Goal: Information Seeking & Learning: Learn about a topic

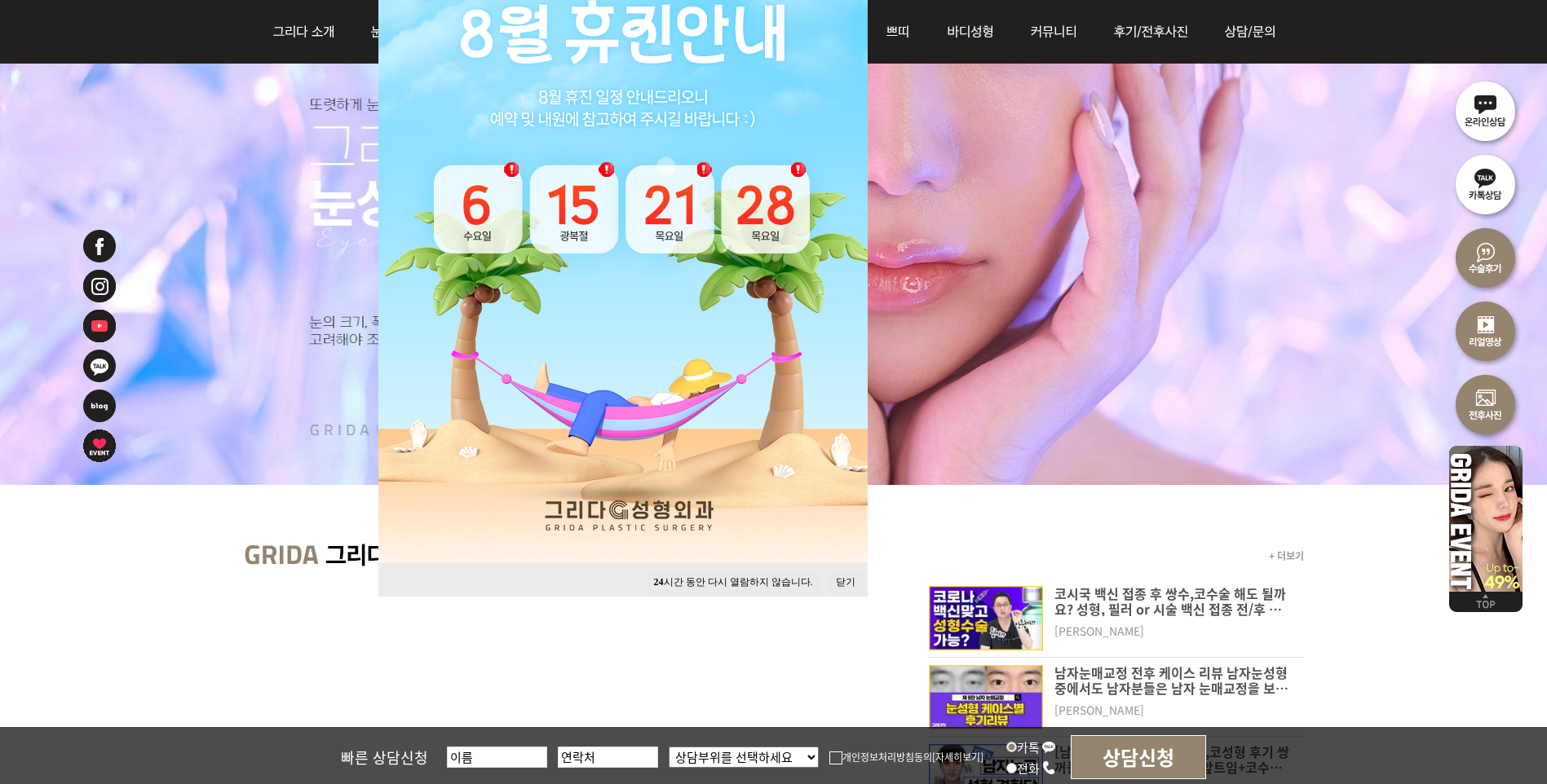
click at [849, 585] on button "닫기" at bounding box center [845, 583] width 36 height 22
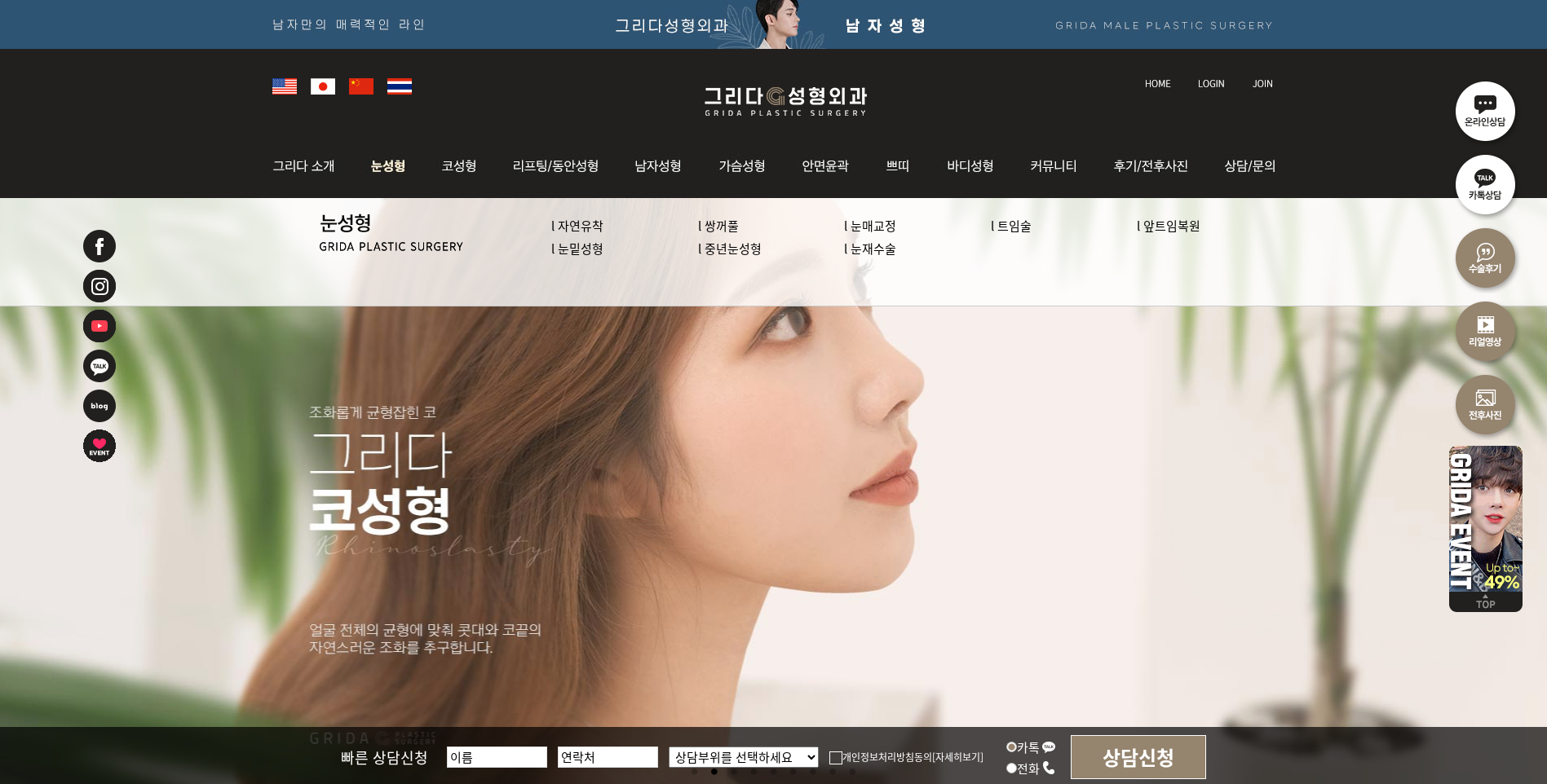
click at [736, 252] on link "l 중년눈성형" at bounding box center [729, 248] width 64 height 17
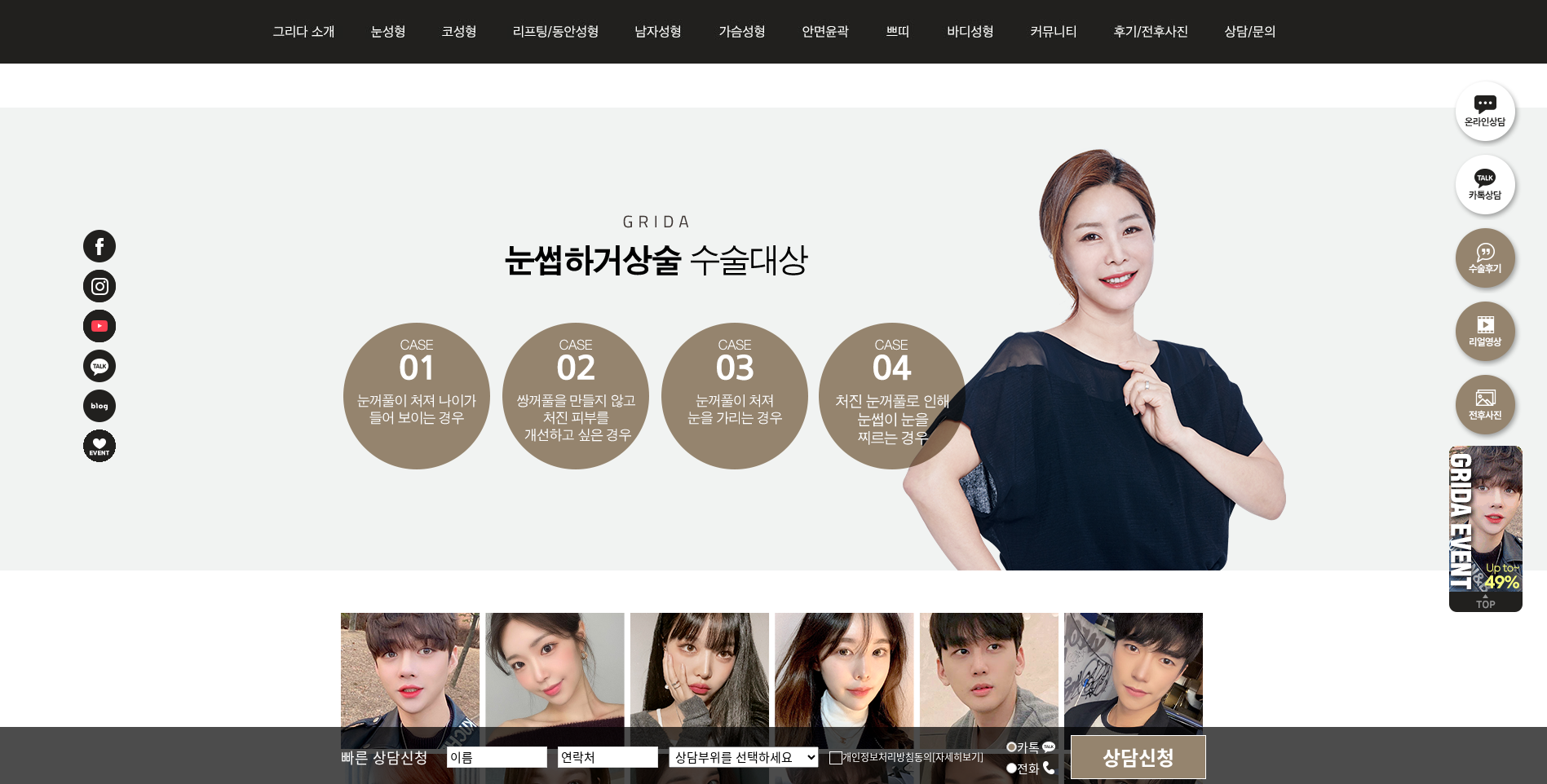
scroll to position [2935, 0]
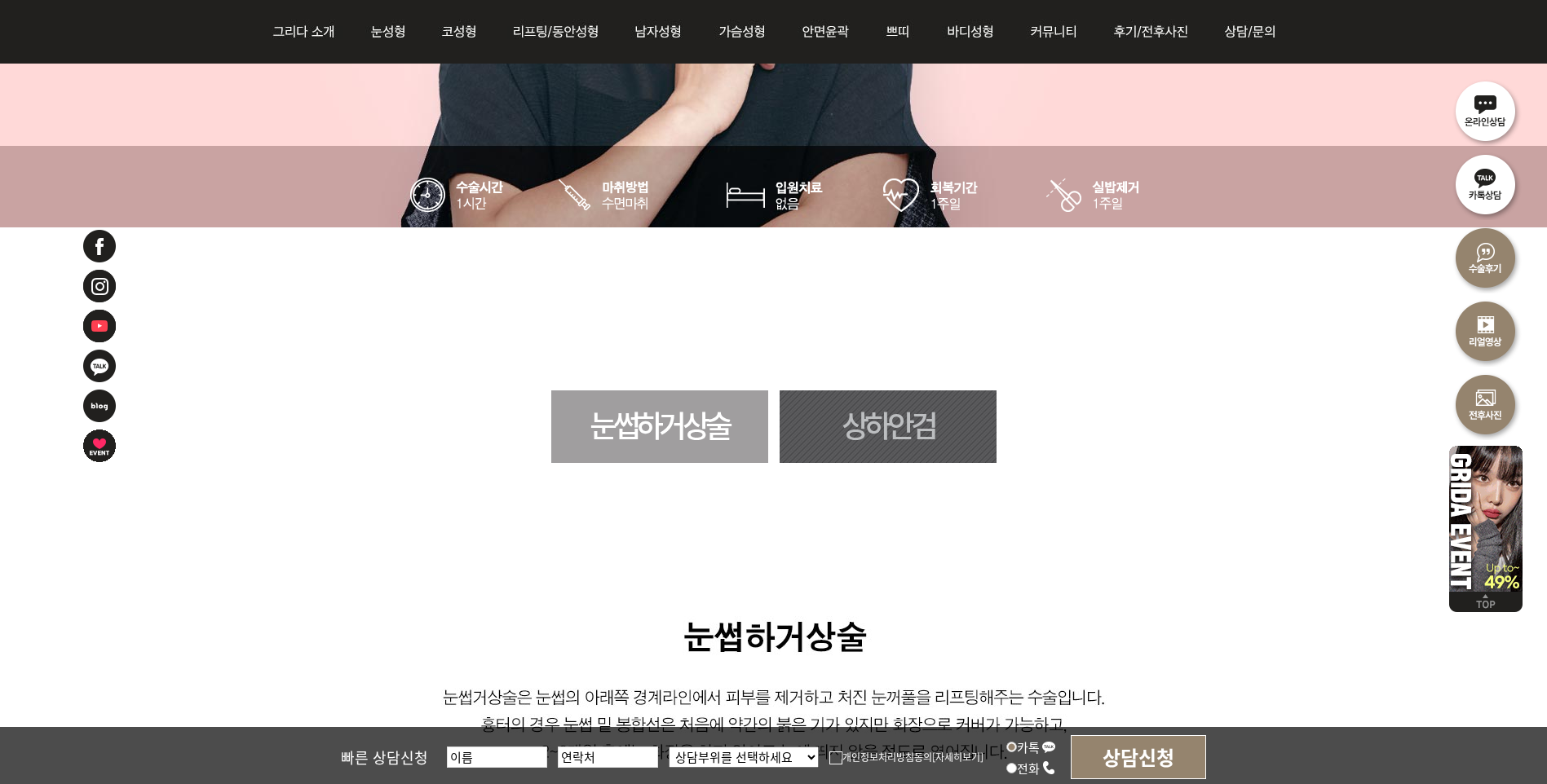
click at [714, 449] on link "눈썹하거상술" at bounding box center [659, 426] width 217 height 73
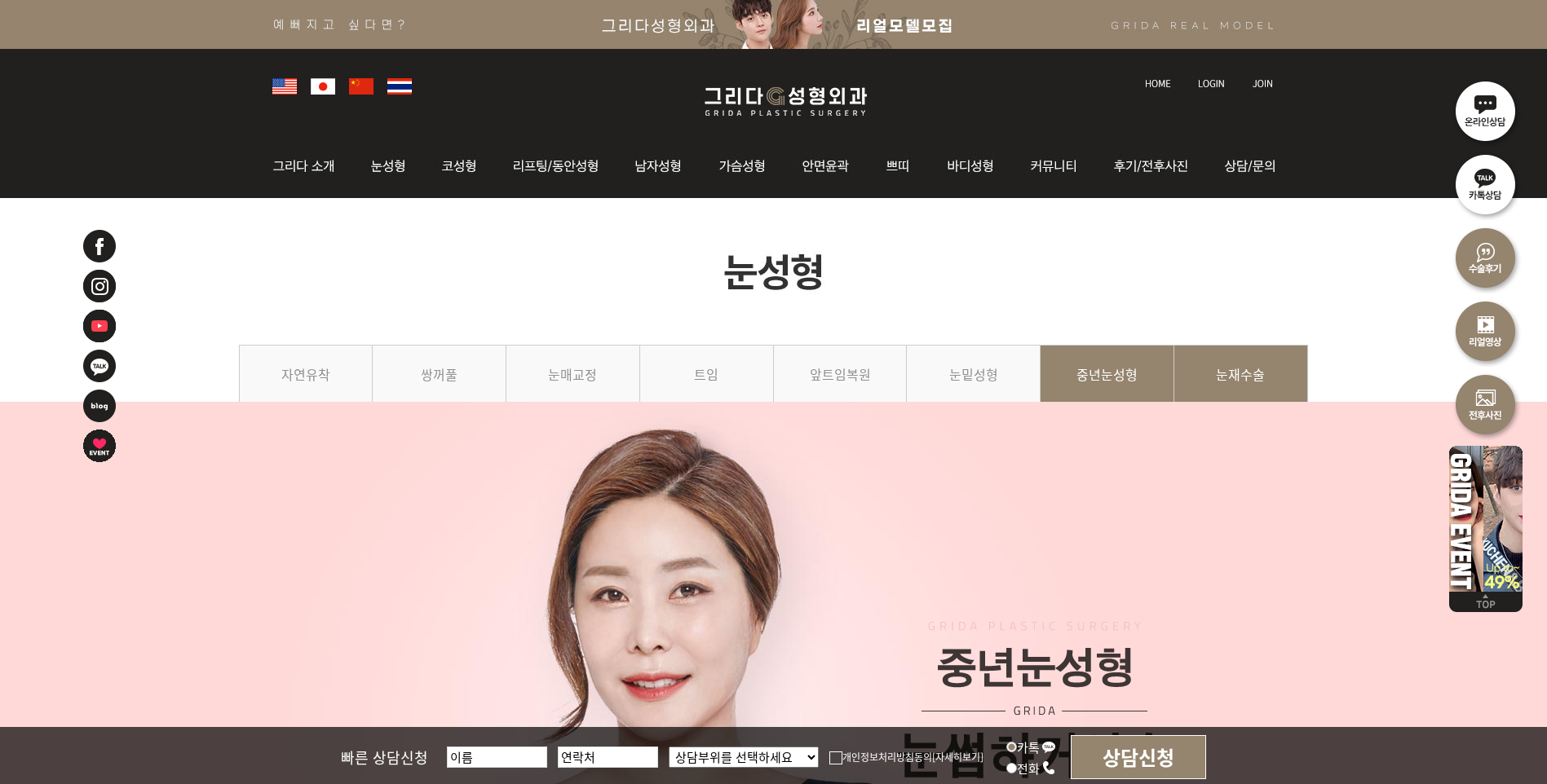
click at [1279, 381] on link "눈재수술" at bounding box center [1241, 382] width 134 height 75
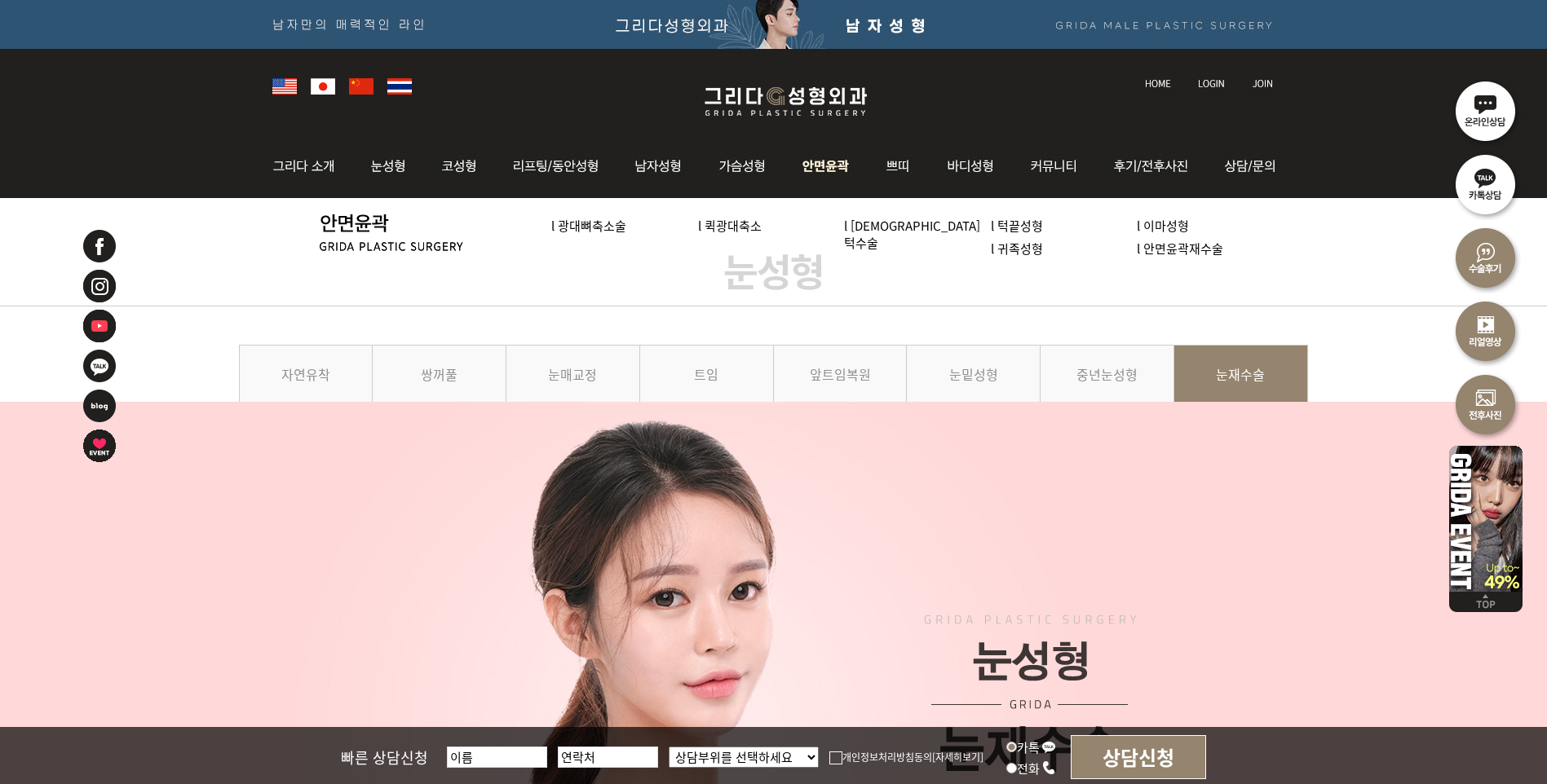
click at [878, 233] on link "l [DEMOGRAPHIC_DATA]턱수술" at bounding box center [912, 234] width 137 height 34
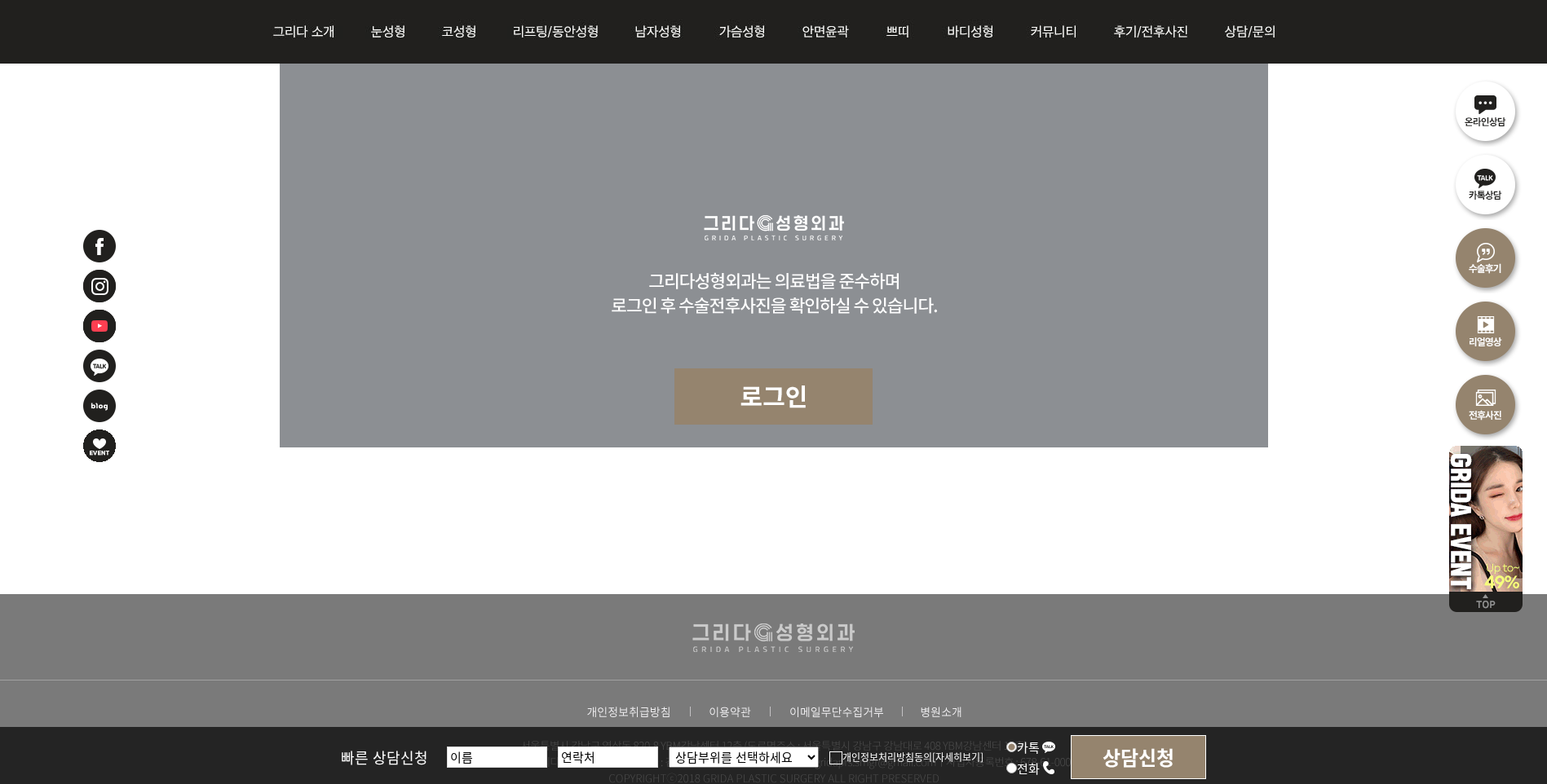
scroll to position [10250, 0]
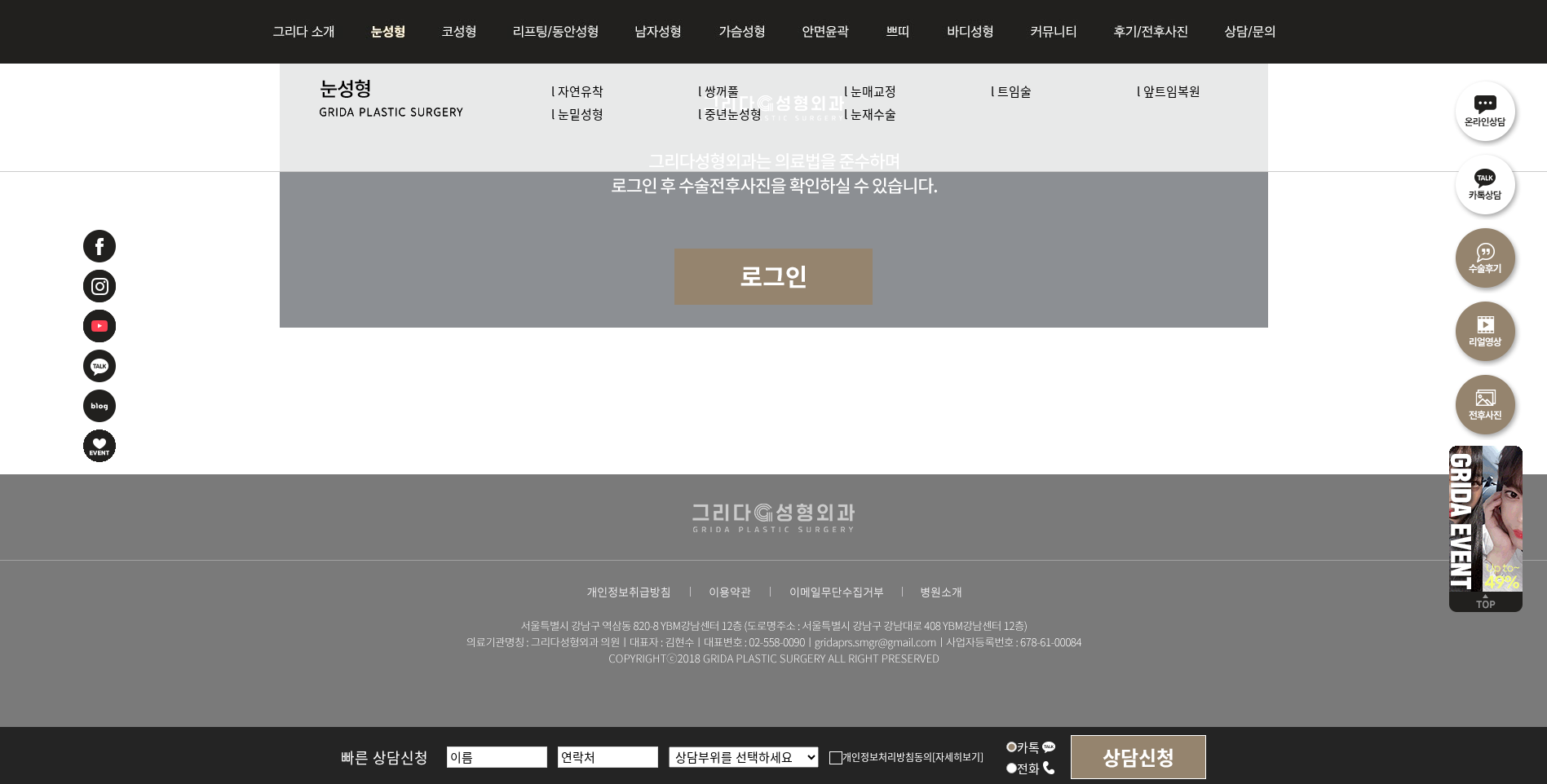
click at [1018, 86] on link "l 트임술" at bounding box center [1010, 90] width 40 height 17
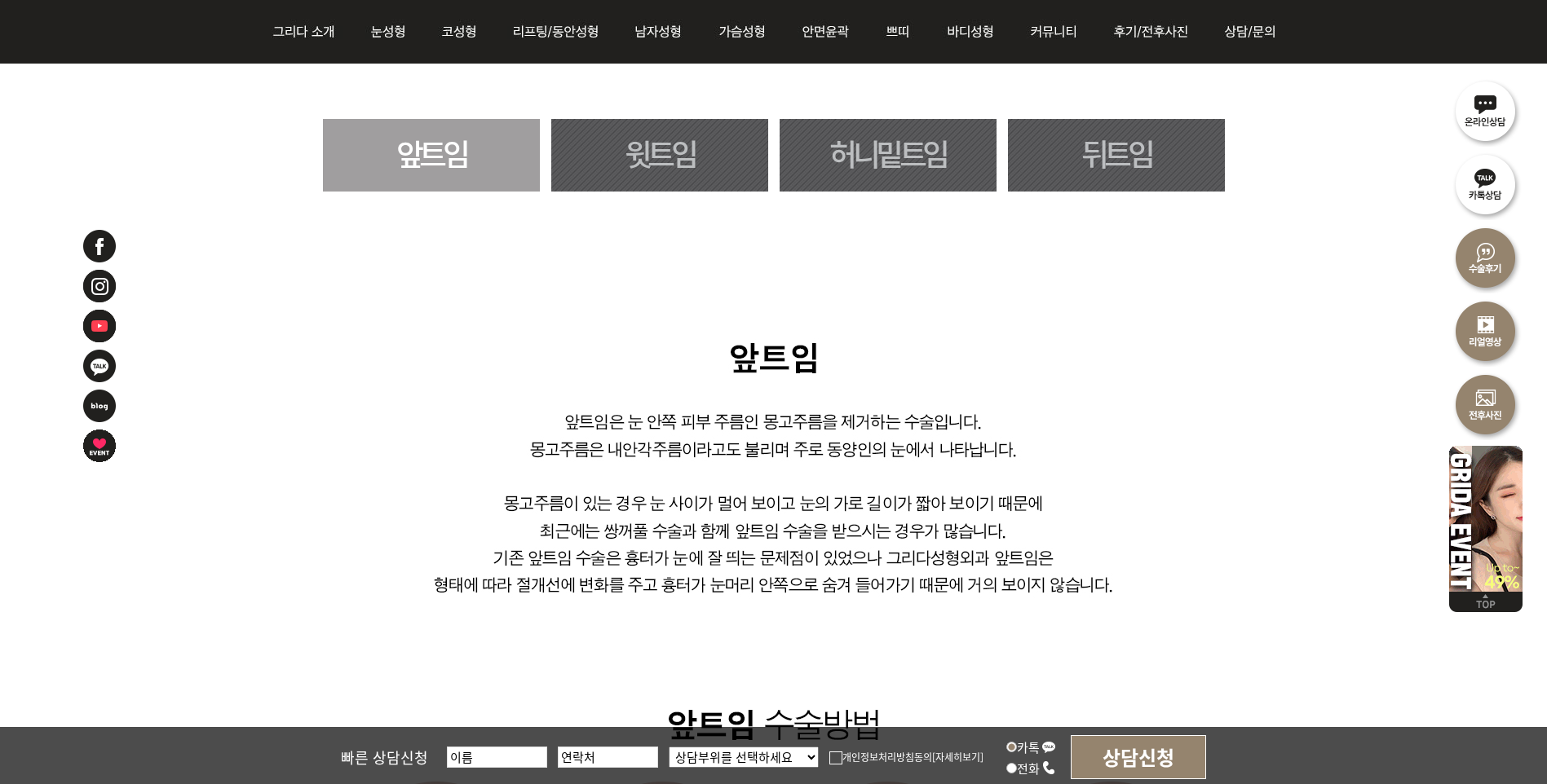
scroll to position [979, 0]
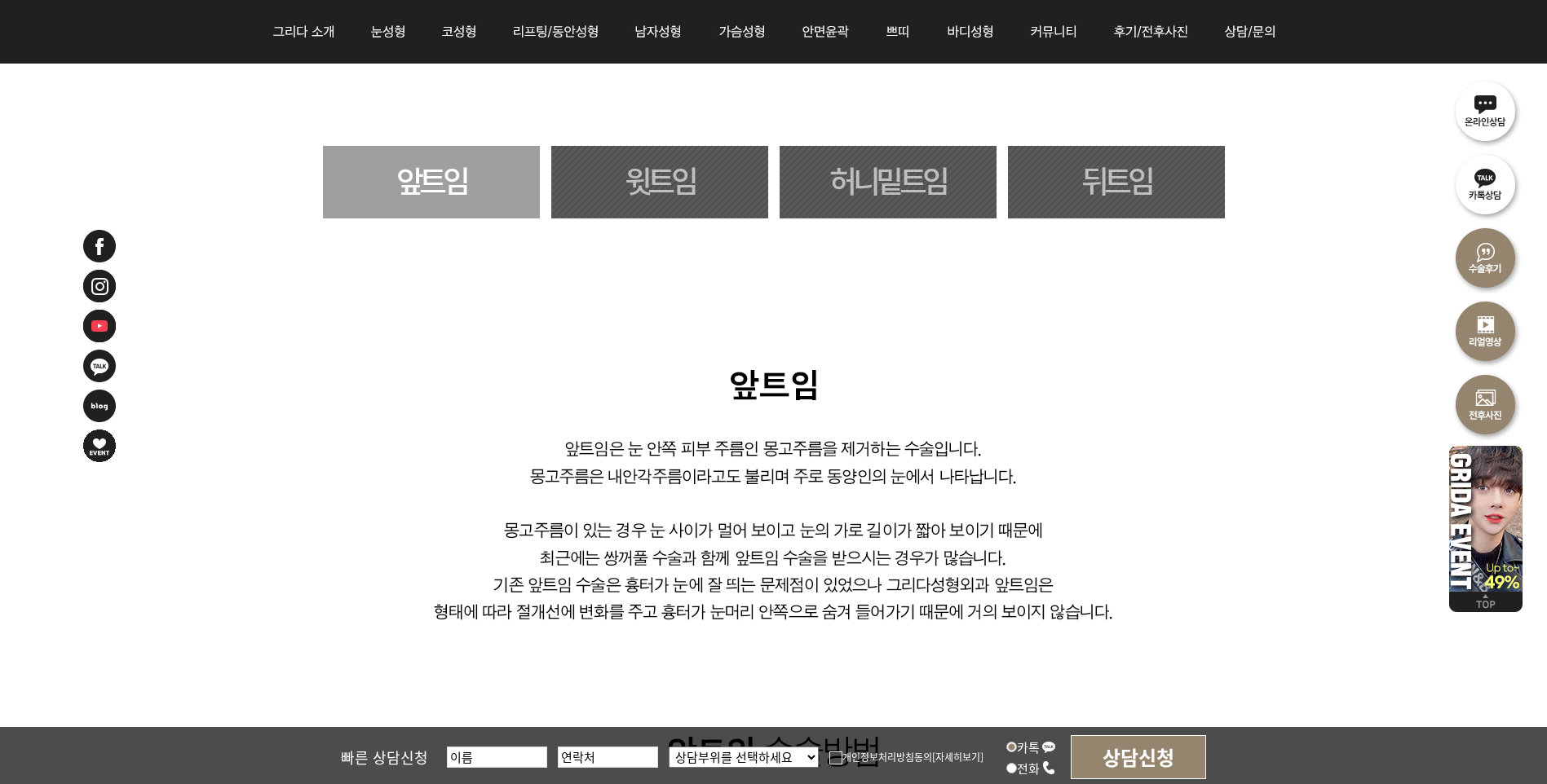
click at [876, 171] on link "허니밑트임" at bounding box center [888, 183] width 217 height 73
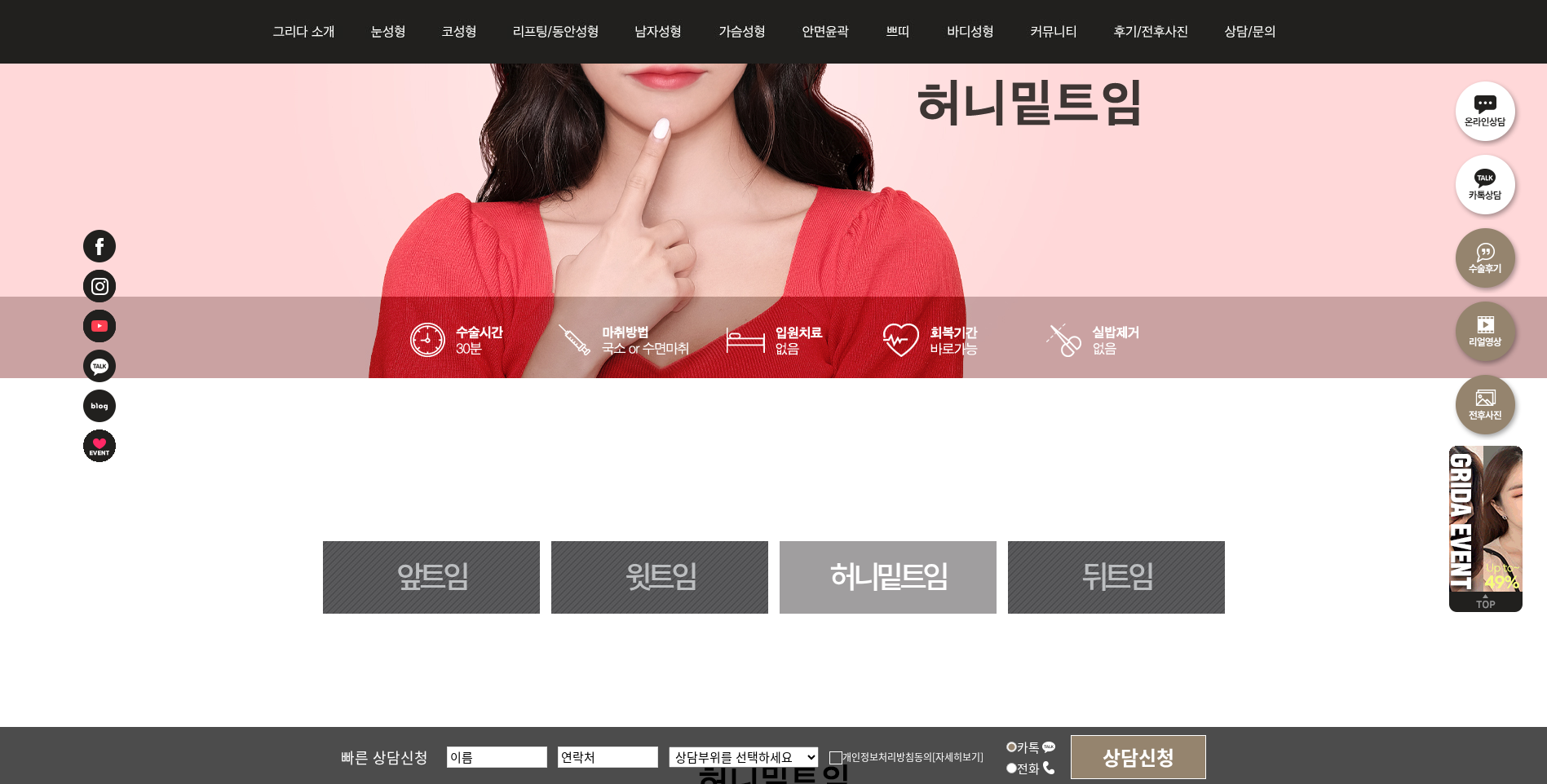
scroll to position [652, 0]
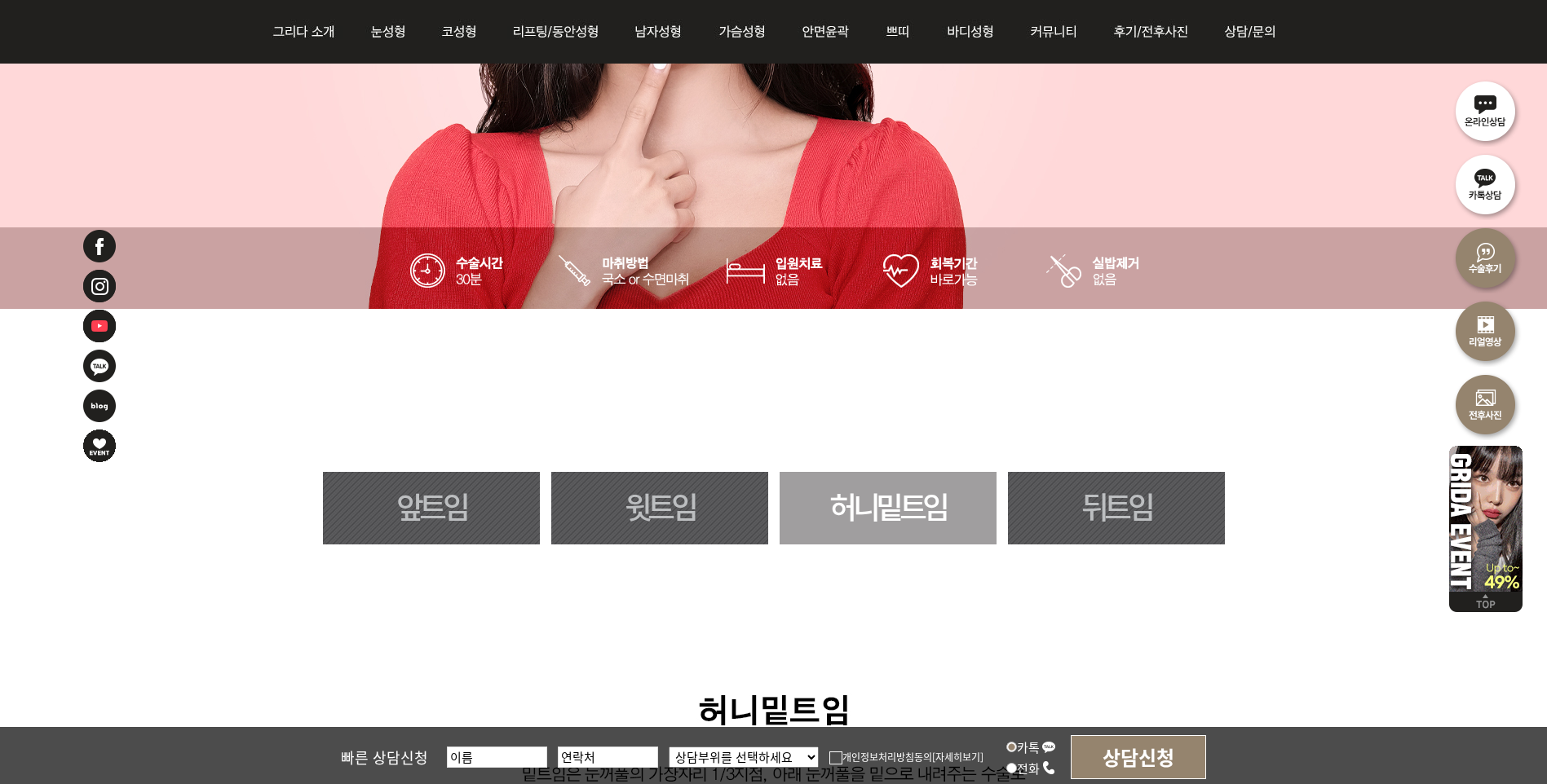
click at [1115, 517] on link "뒤트임" at bounding box center [1117, 508] width 217 height 73
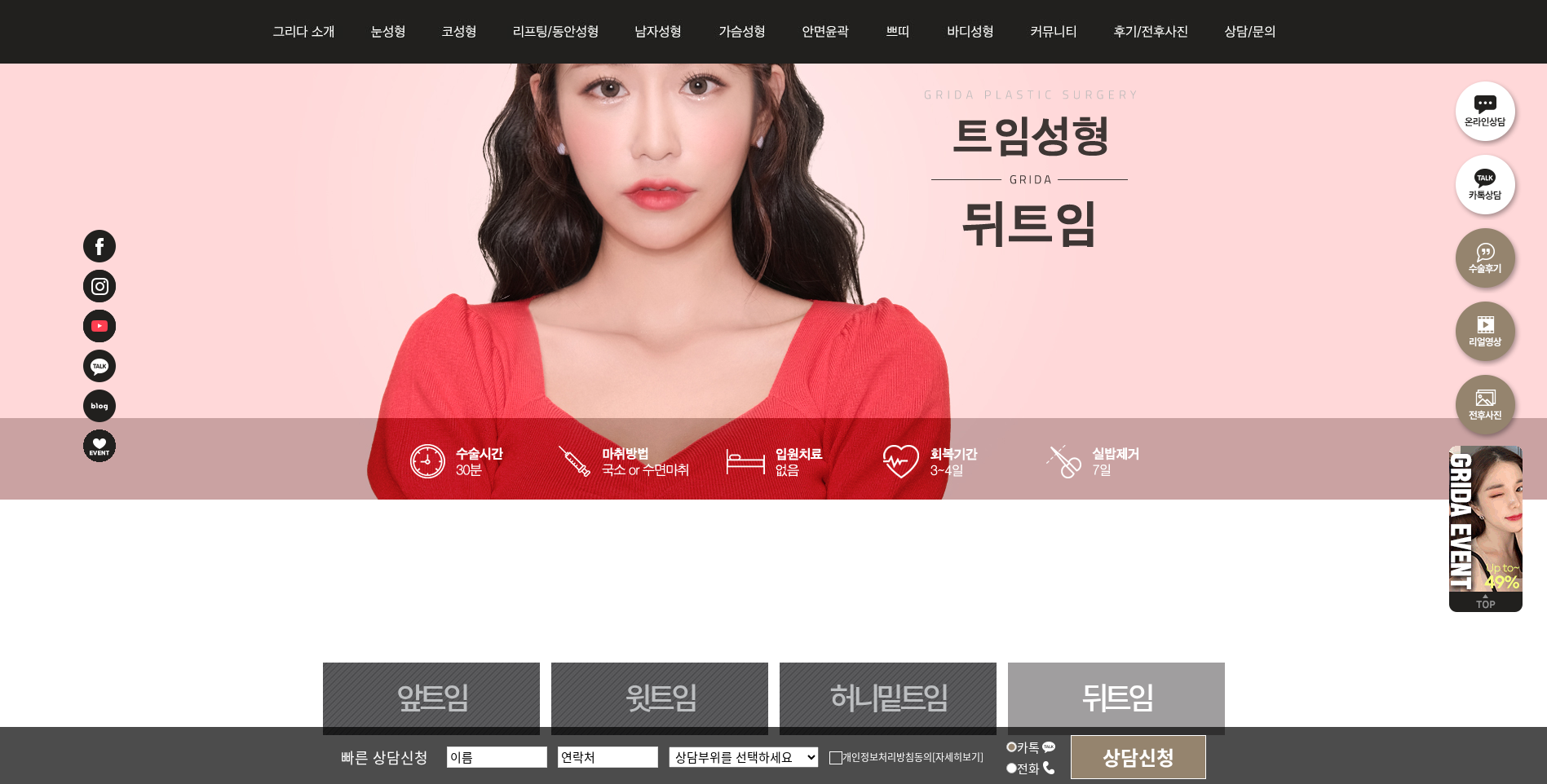
scroll to position [309, 0]
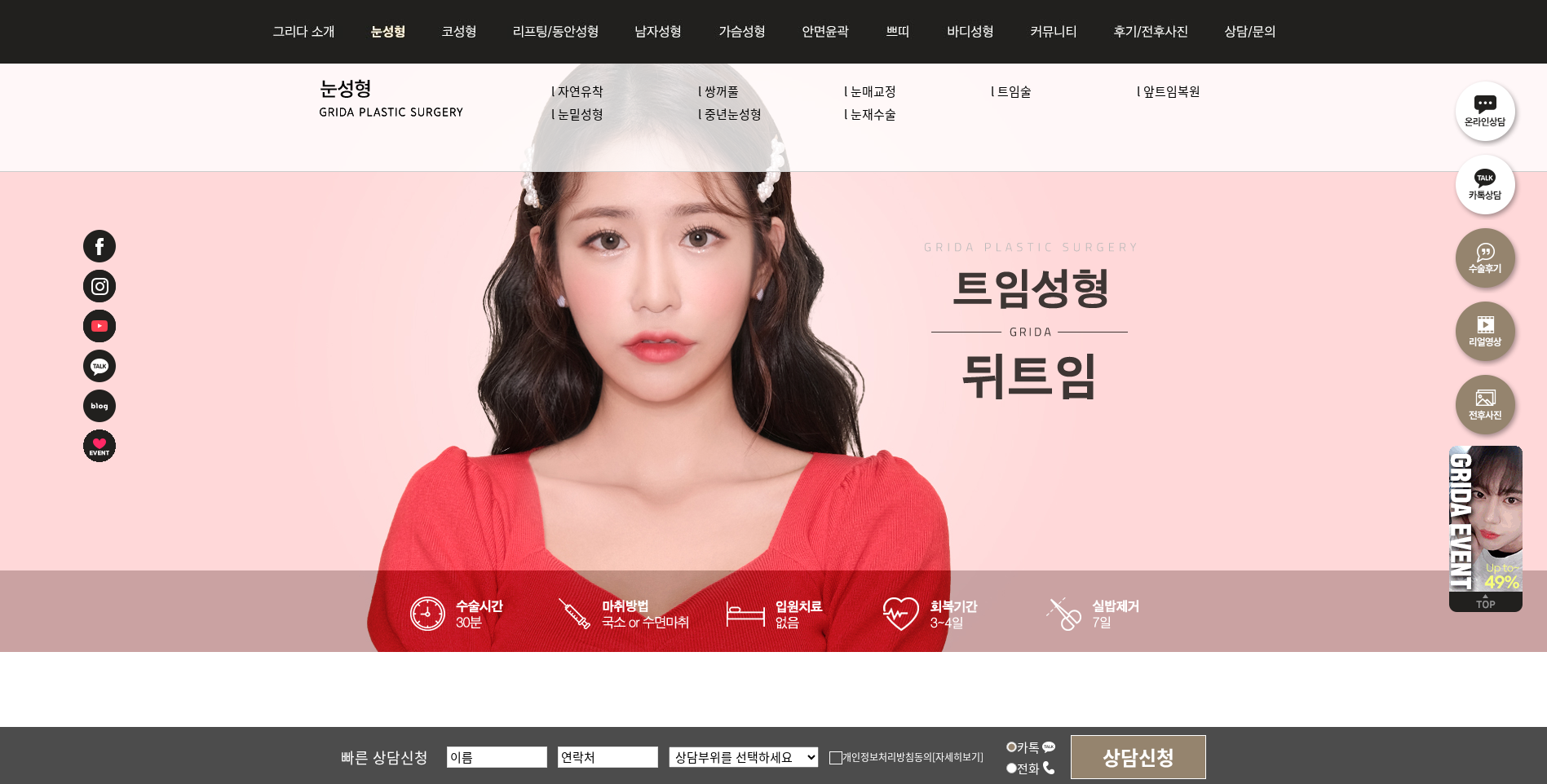
click at [754, 108] on link "l 중년눈성형" at bounding box center [729, 113] width 64 height 17
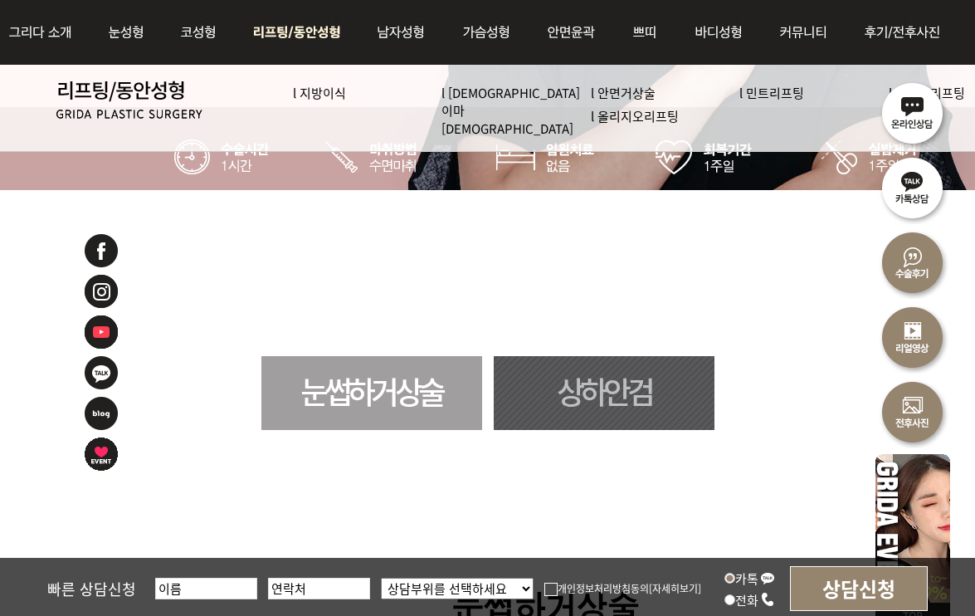
scroll to position [747, 0]
